Goal: Task Accomplishment & Management: Use online tool/utility

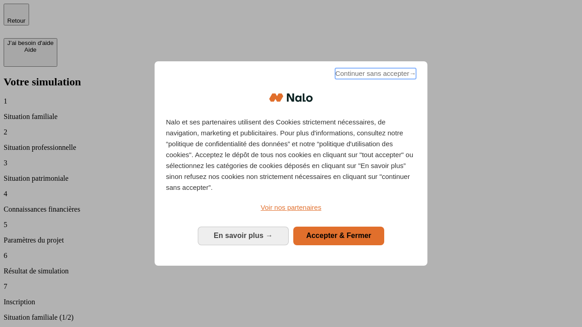
click at [375, 75] on span "Continuer sans accepter →" at bounding box center [375, 73] width 81 height 11
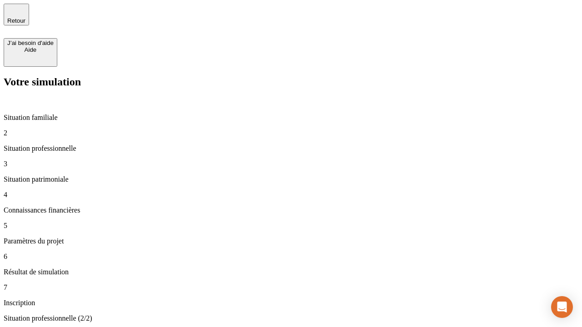
type input "30 000"
